Goal: Transaction & Acquisition: Purchase product/service

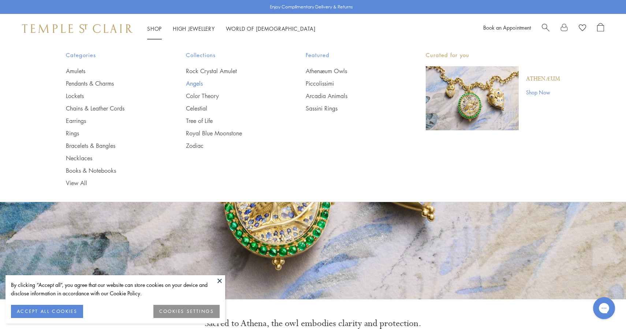
click at [196, 85] on link "Angels" at bounding box center [231, 83] width 91 height 8
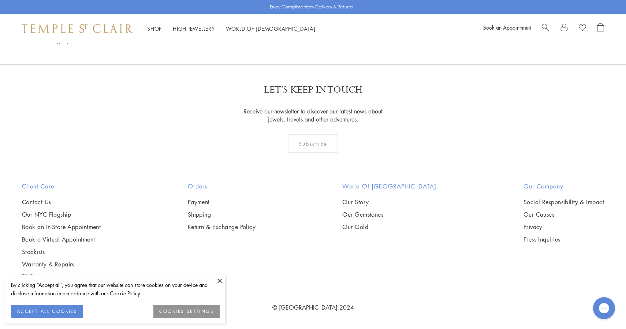
scroll to position [1169, 0]
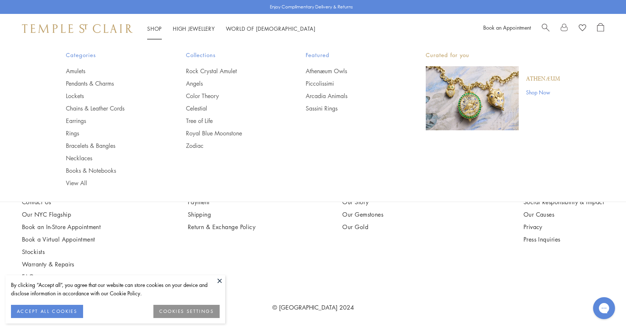
click at [490, 133] on div "Categories Amulets Pendants & Charms Lockets Chains & Leather Cords Earrings Ri…" at bounding box center [313, 118] width 531 height 151
click at [477, 111] on img "Main navigation" at bounding box center [472, 98] width 93 height 64
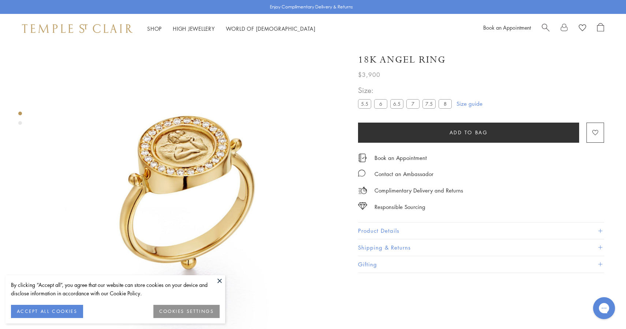
click at [577, 61] on div "18K Angel Ring" at bounding box center [481, 59] width 246 height 13
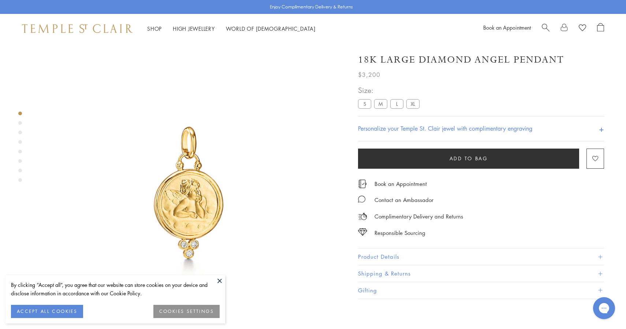
click at [380, 107] on label "M" at bounding box center [380, 103] width 13 height 9
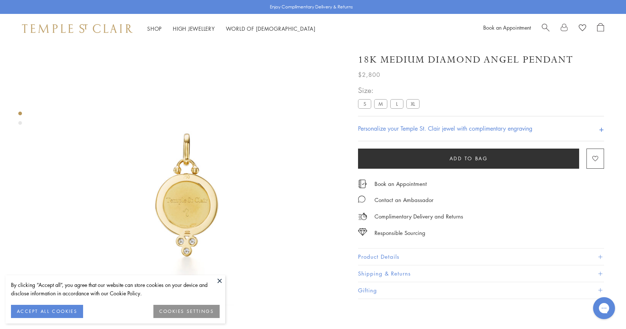
click at [366, 104] on label "S" at bounding box center [364, 103] width 13 height 9
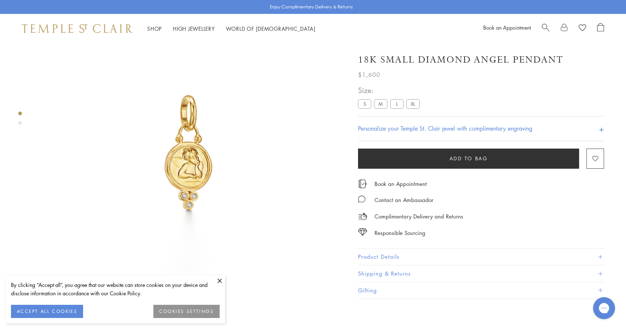
scroll to position [43, 0]
click at [384, 108] on label "M" at bounding box center [380, 103] width 13 height 9
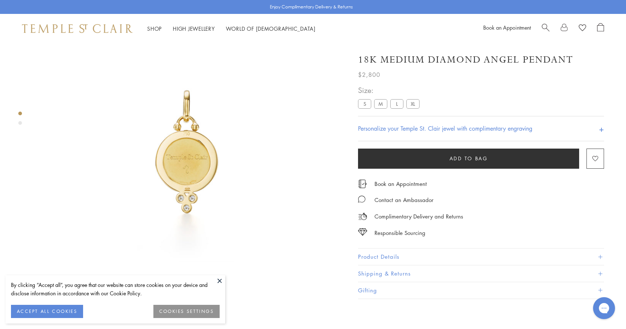
click at [399, 105] on label "L" at bounding box center [396, 103] width 13 height 9
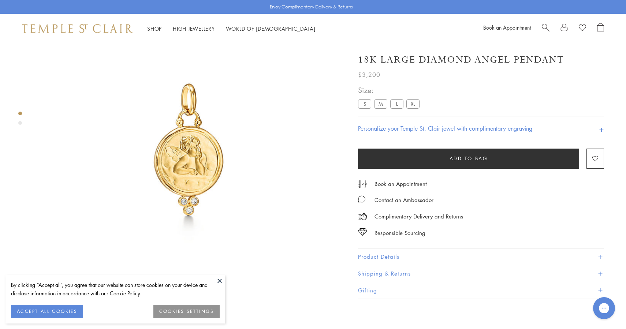
click at [407, 104] on label "XL" at bounding box center [412, 103] width 13 height 9
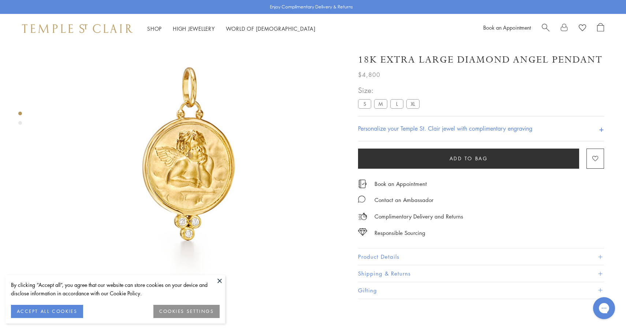
click at [380, 104] on label "M" at bounding box center [380, 103] width 13 height 9
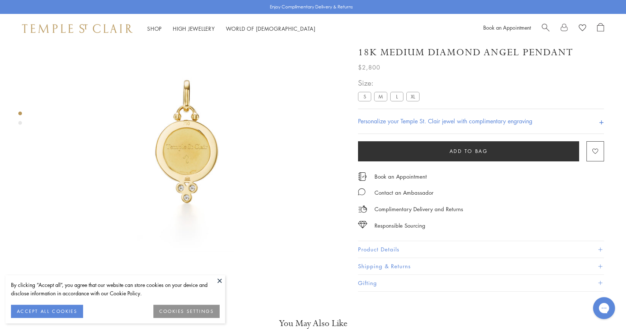
scroll to position [54, 0]
click at [397, 100] on label "L" at bounding box center [396, 95] width 13 height 9
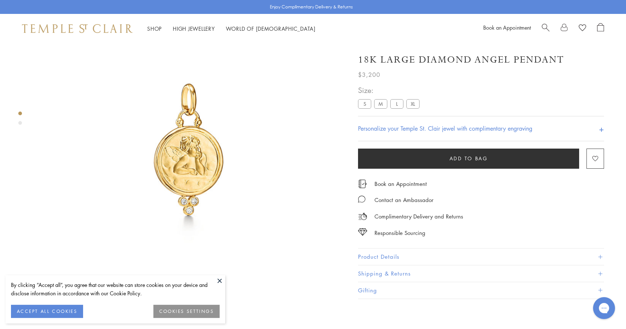
scroll to position [43, 0]
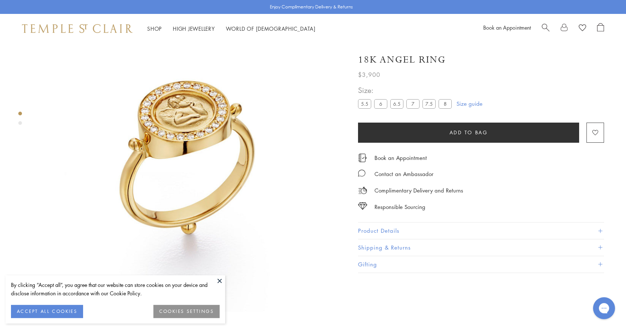
scroll to position [40, 0]
